Goal: Task Accomplishment & Management: Complete application form

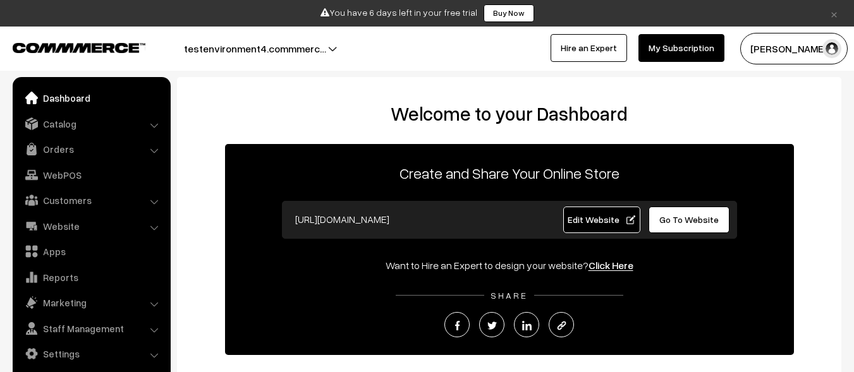
click at [90, 123] on link "Catalog" at bounding box center [91, 123] width 150 height 23
click at [0, 0] on link "Products" at bounding box center [0, 0] width 0 height 0
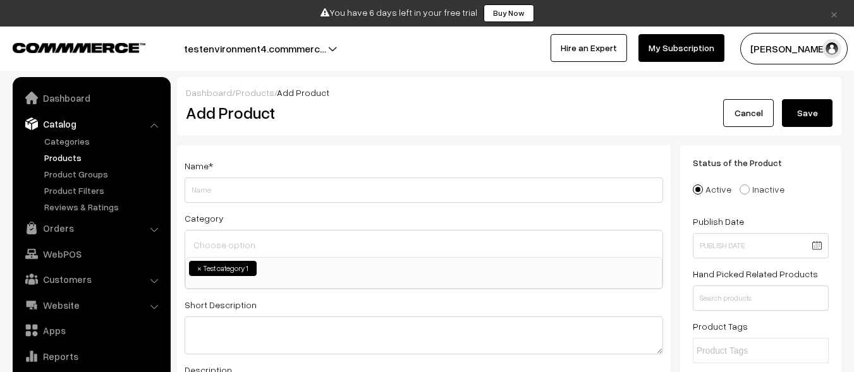
scroll to position [32, 0]
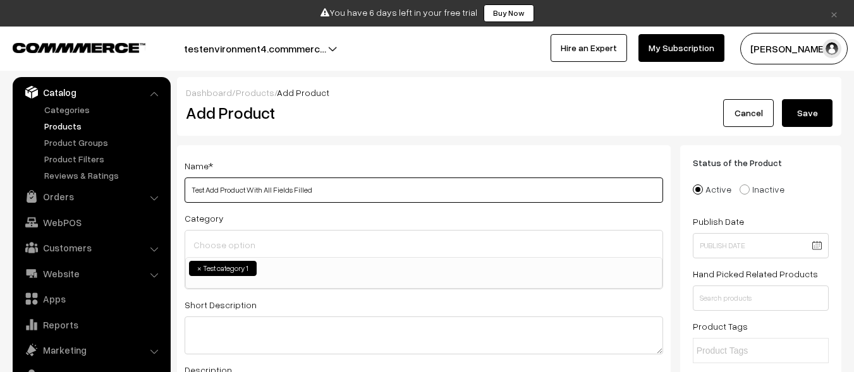
type input "Test Add Product With All Fields Filled"
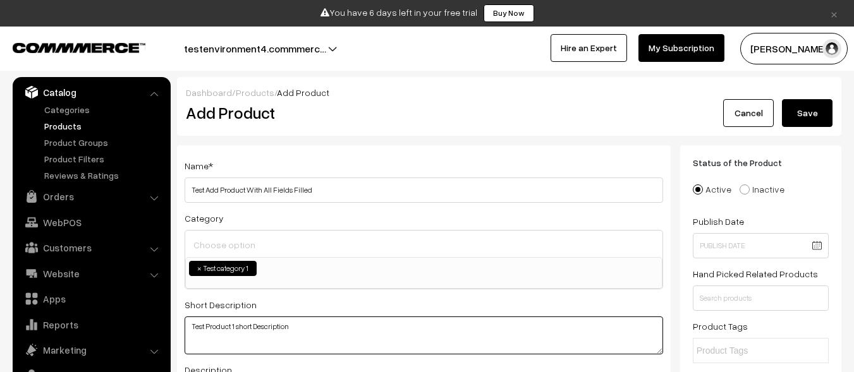
type textarea "Test Product 1 short Description"
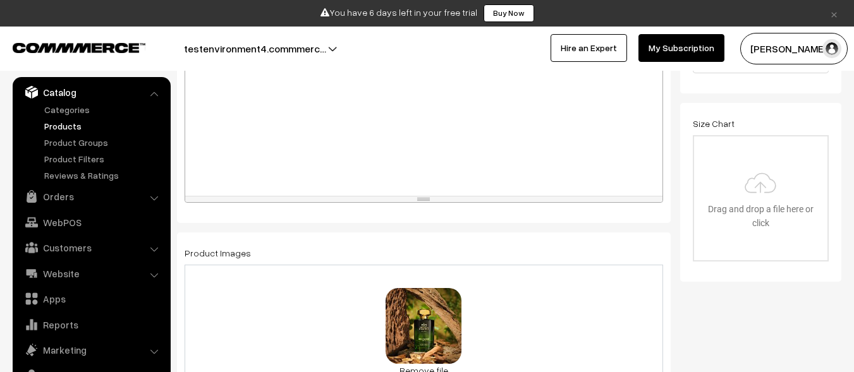
scroll to position [558, 0]
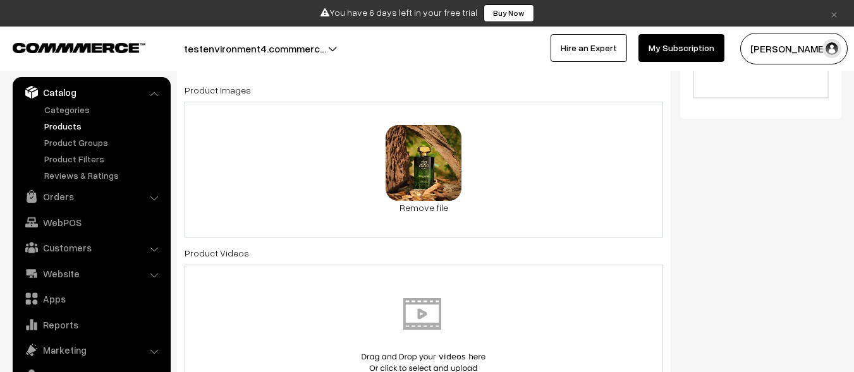
click at [423, 335] on img at bounding box center [423, 335] width 130 height 74
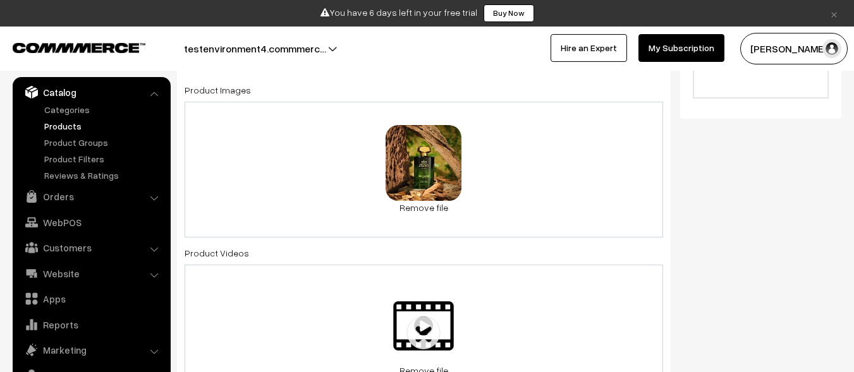
scroll to position [847, 0]
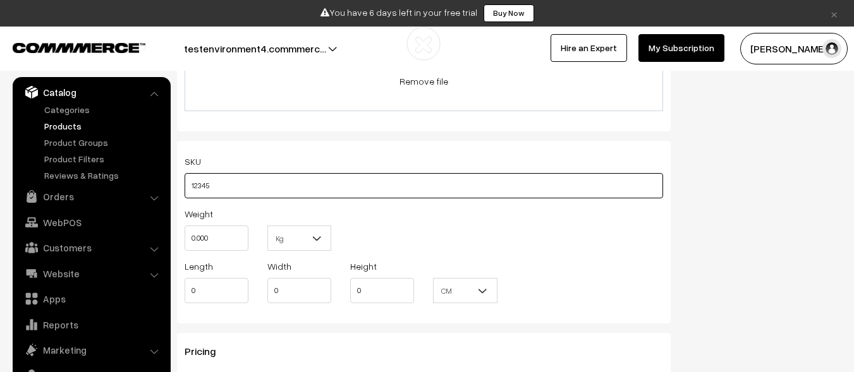
type input "12345"
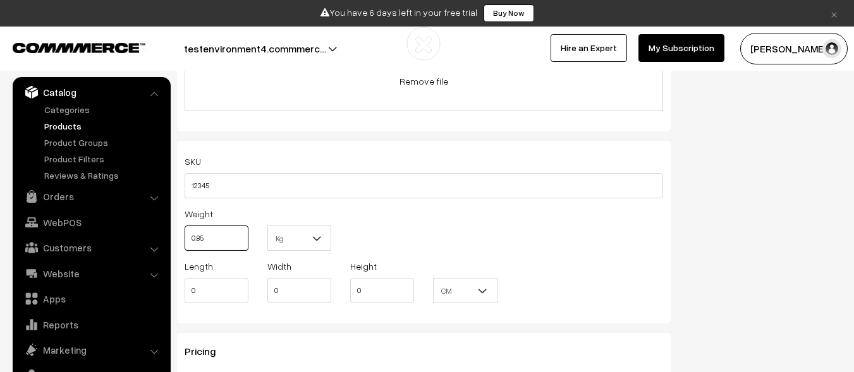
type input "0.85"
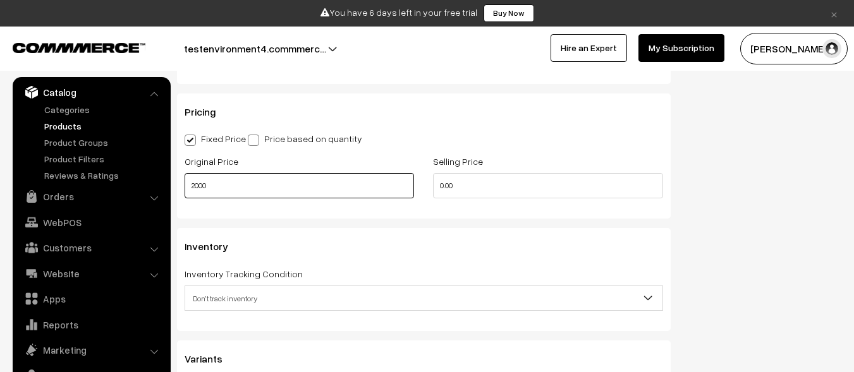
type input "2000"
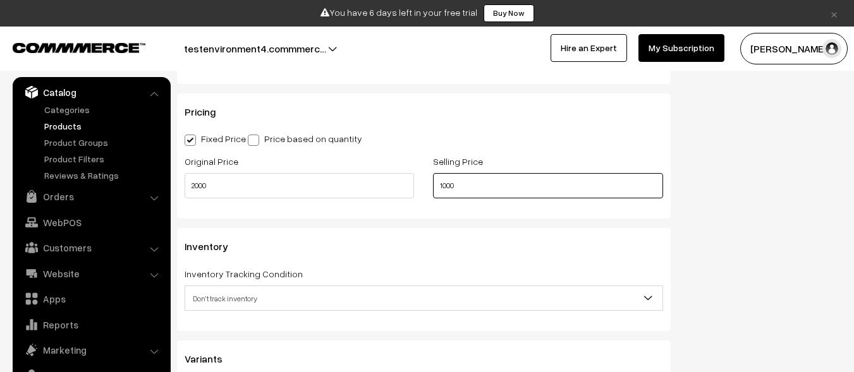
type input "1000"
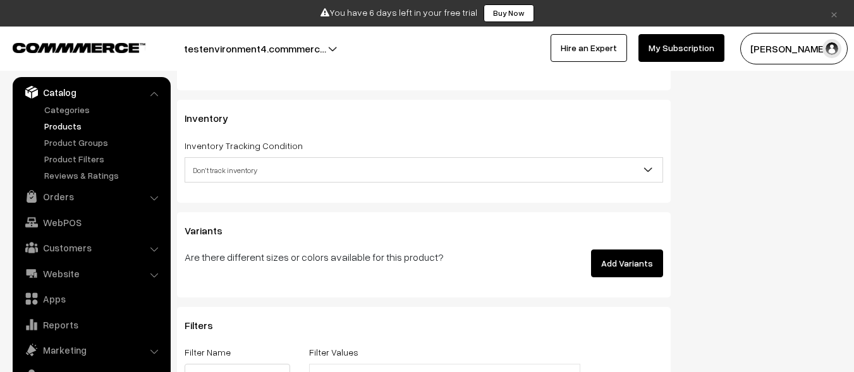
scroll to position [1232, 0]
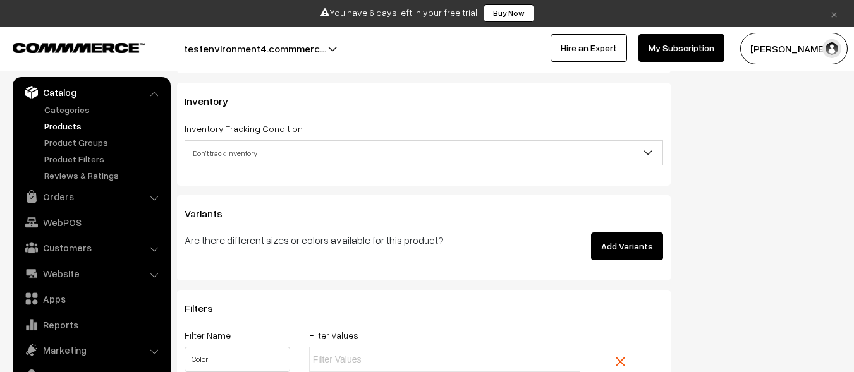
type input "Color"
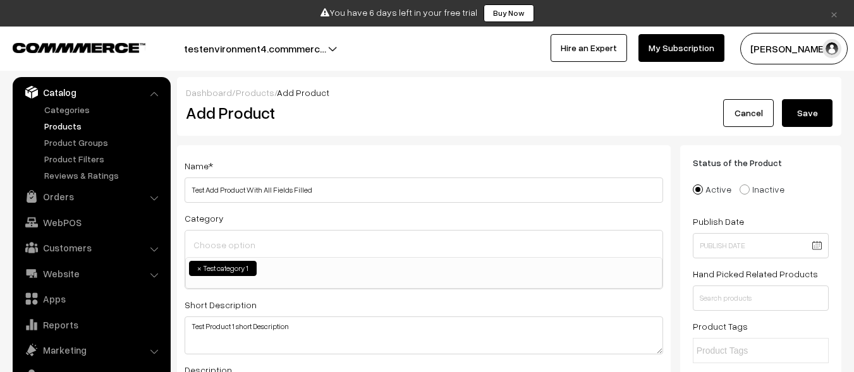
type input "Red"
click at [807, 113] on button "Save" at bounding box center [807, 113] width 51 height 28
